Goal: Find specific page/section: Find specific page/section

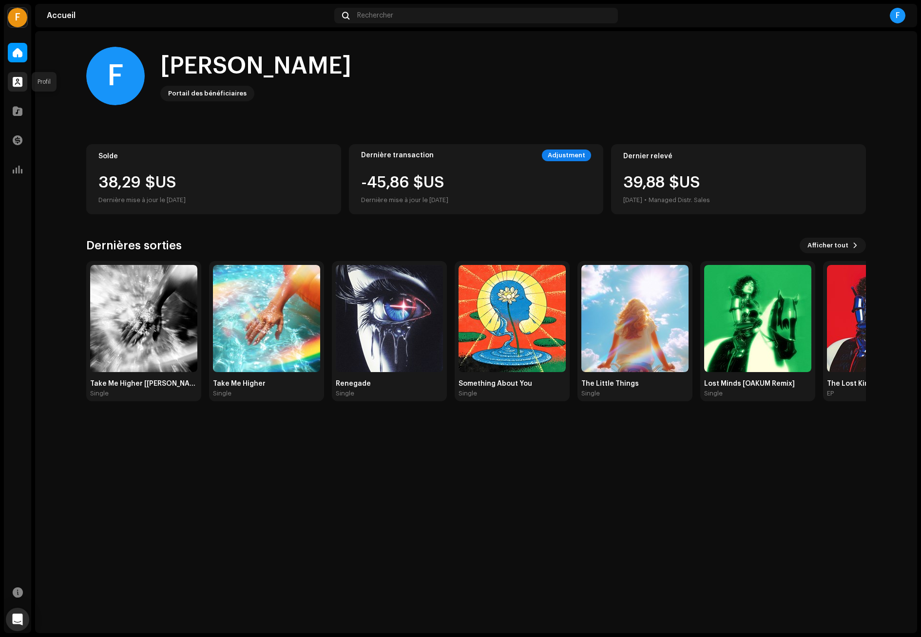
click at [18, 80] on span at bounding box center [18, 82] width 10 height 8
click at [18, 114] on span at bounding box center [18, 111] width 10 height 8
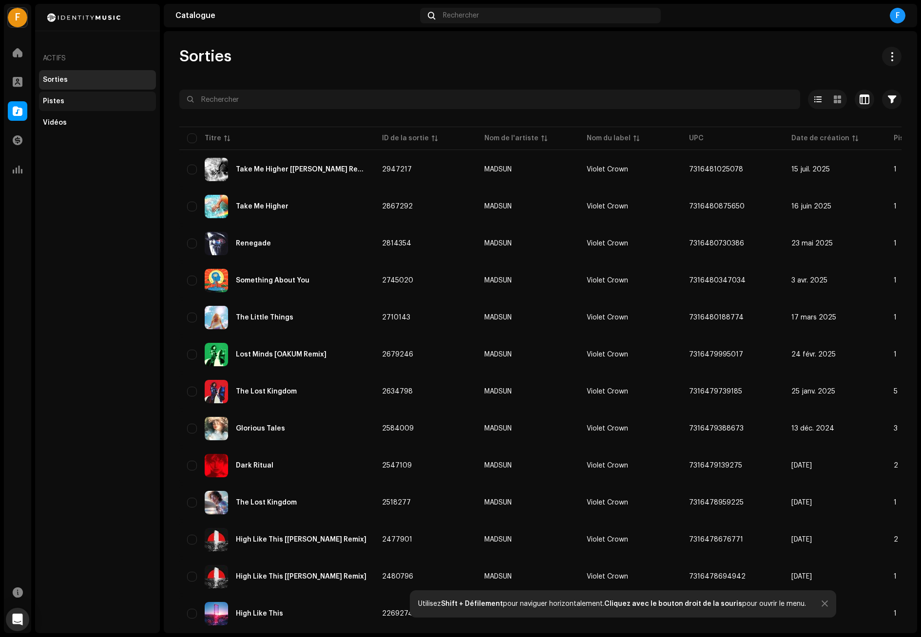
click at [77, 100] on div "Pistes" at bounding box center [97, 101] width 109 height 8
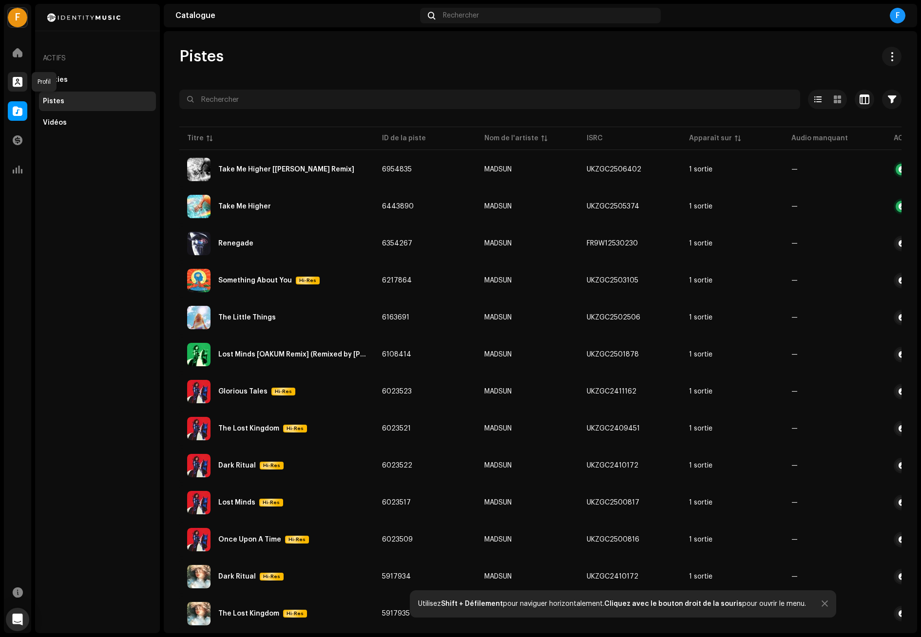
click at [18, 81] on span at bounding box center [18, 82] width 10 height 8
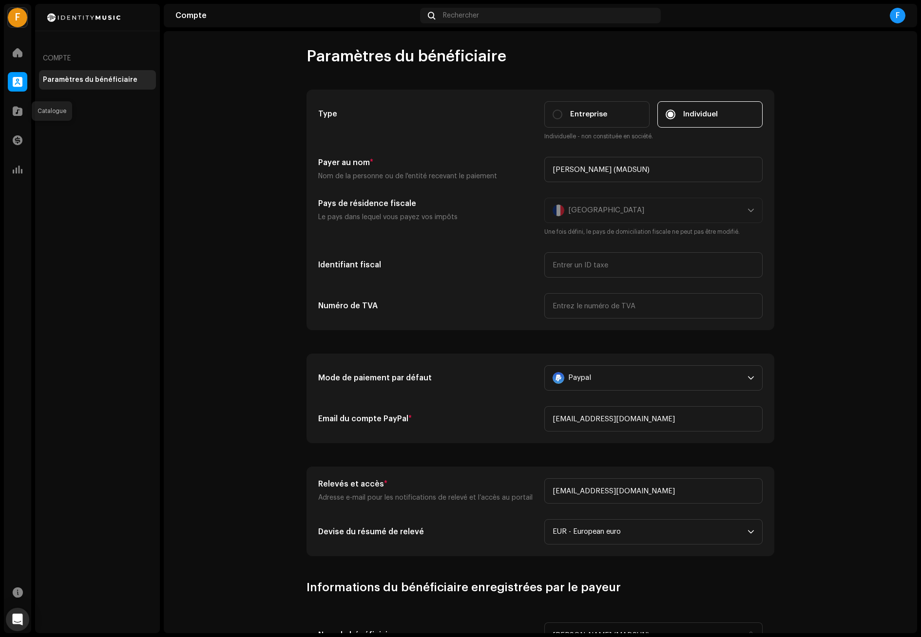
drag, startPoint x: 15, startPoint y: 113, endPoint x: 19, endPoint y: 129, distance: 16.2
click at [15, 113] on span at bounding box center [18, 111] width 10 height 8
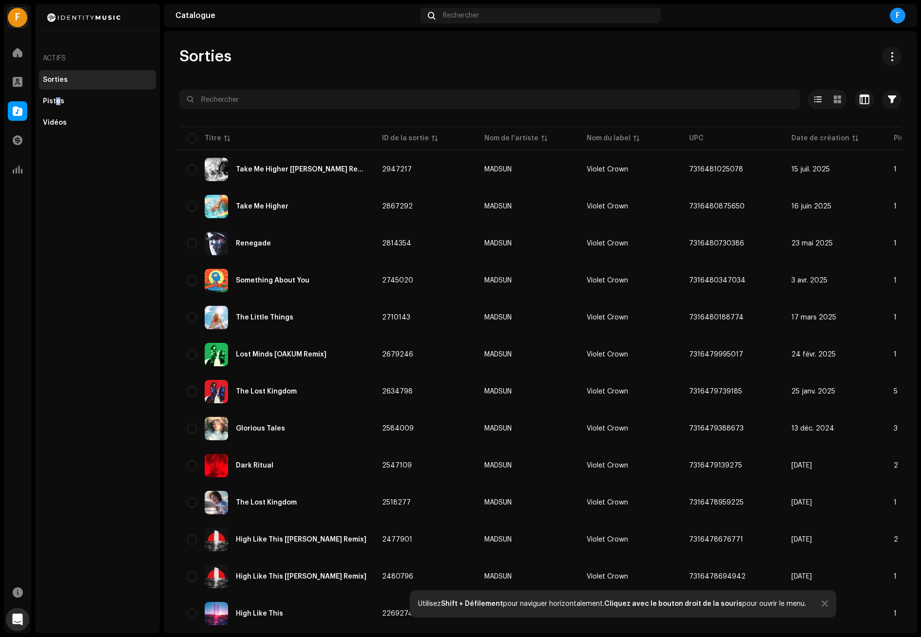
drag, startPoint x: 57, startPoint y: 102, endPoint x: 48, endPoint y: 161, distance: 60.0
click at [57, 102] on div "Pistes" at bounding box center [53, 101] width 21 height 8
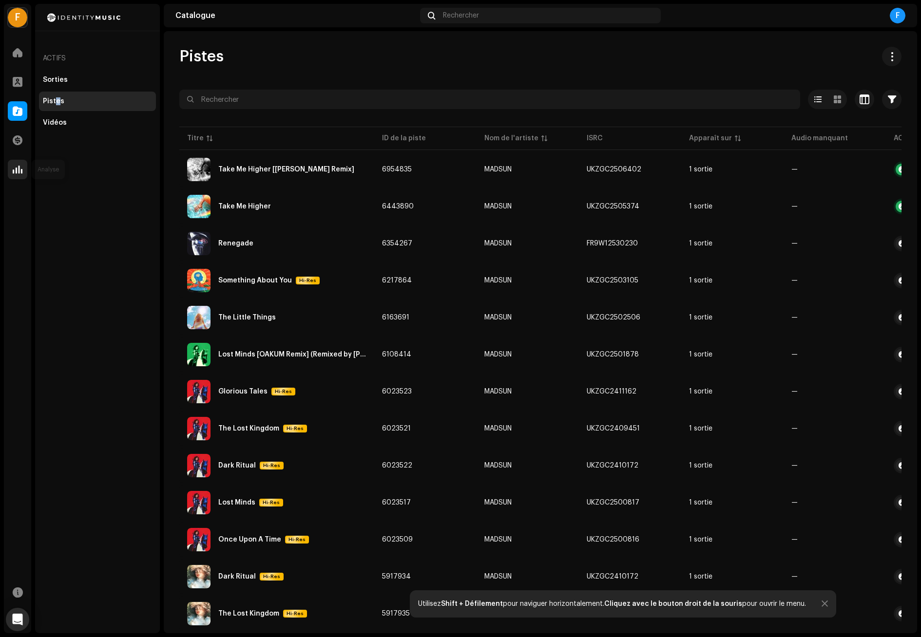
click at [18, 170] on span at bounding box center [18, 170] width 10 height 8
click at [19, 55] on span at bounding box center [18, 53] width 10 height 8
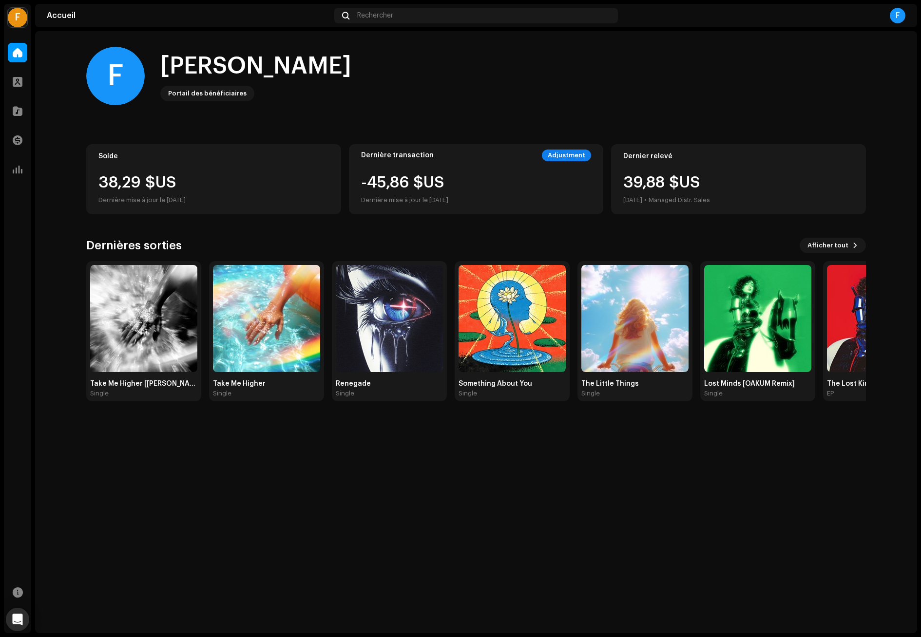
click at [898, 17] on div "F" at bounding box center [898, 16] width 16 height 16
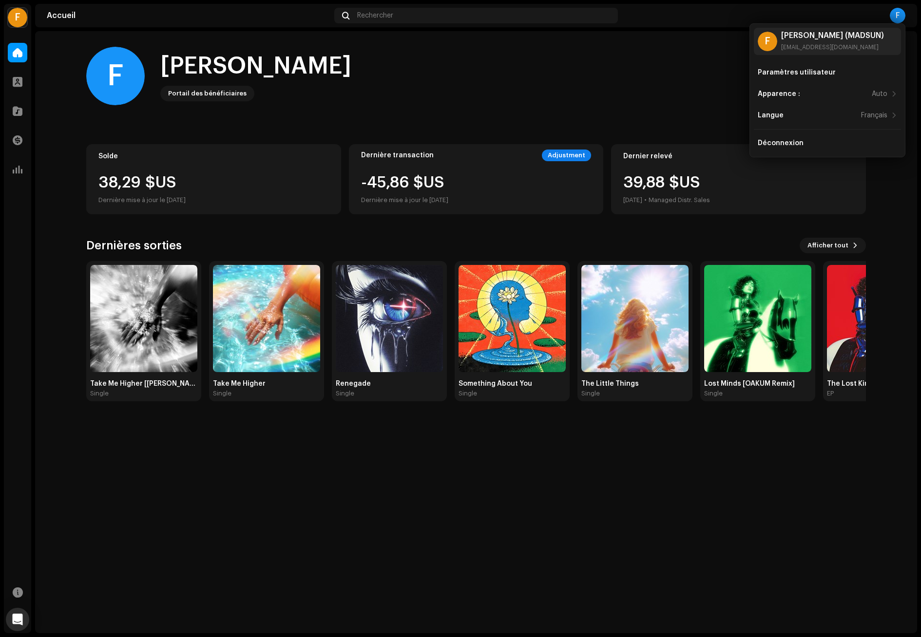
click at [897, 16] on div "F" at bounding box center [898, 16] width 16 height 16
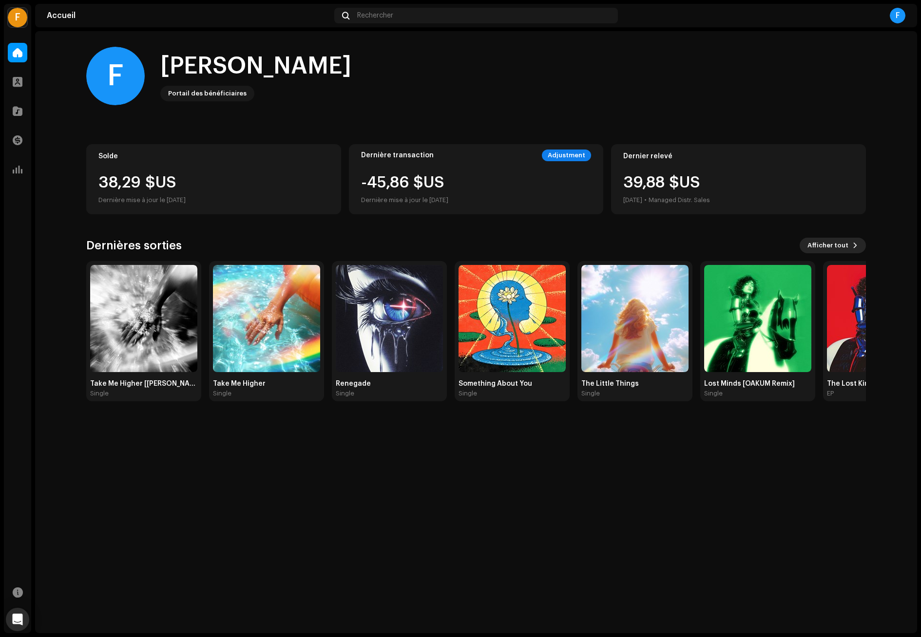
click at [835, 243] on span "Afficher tout" at bounding box center [827, 245] width 41 height 19
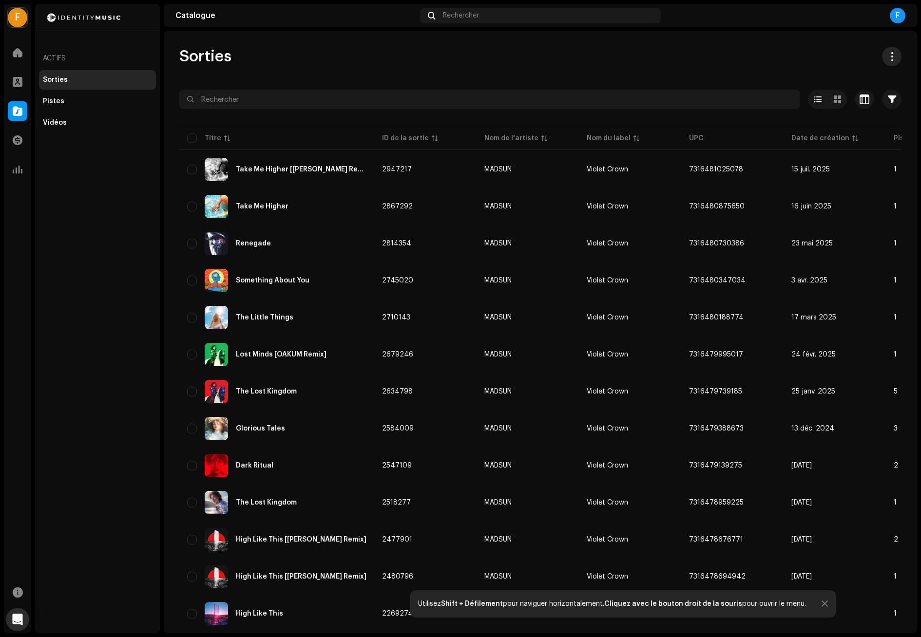
click at [887, 57] on span at bounding box center [891, 57] width 9 height 8
click at [655, 55] on div "Sorties" at bounding box center [540, 56] width 722 height 19
click at [74, 102] on div "Pistes" at bounding box center [97, 101] width 109 height 8
